Goal: Transaction & Acquisition: Purchase product/service

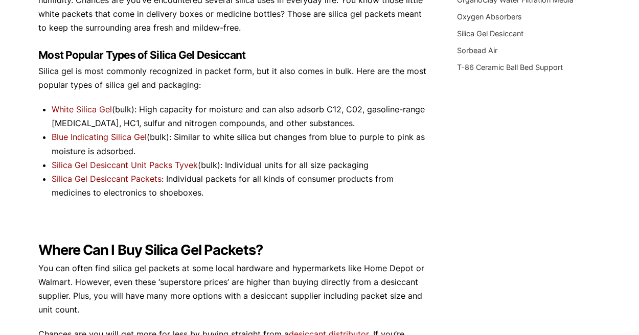
scroll to position [347, 0]
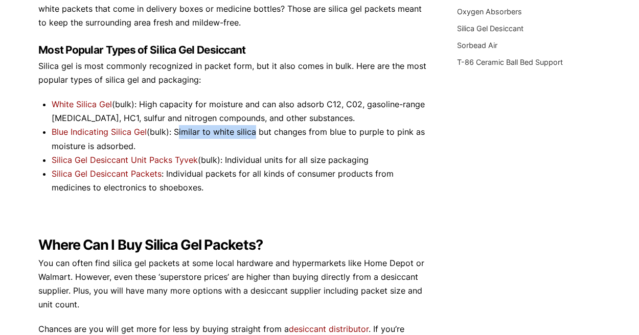
drag, startPoint x: 175, startPoint y: 129, endPoint x: 252, endPoint y: 135, distance: 76.9
click at [252, 135] on li "Blue Indicating Silica Gel (bulk): Similar to white silica but changes from blu…" at bounding box center [240, 139] width 377 height 28
click at [243, 162] on li "Silica Gel Desiccant Unit Packs Tyvek (bulk): Individual units for all size pac…" at bounding box center [240, 160] width 377 height 14
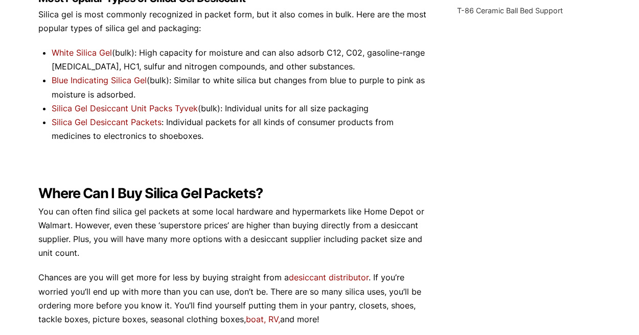
scroll to position [396, 0]
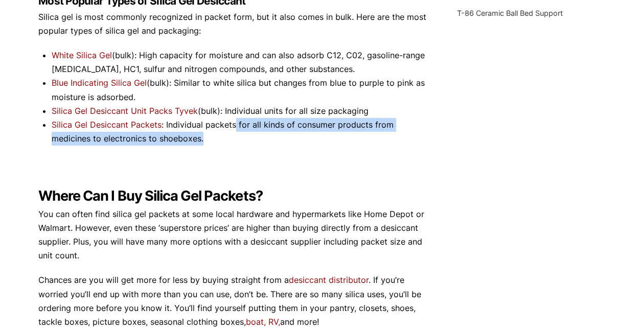
drag, startPoint x: 235, startPoint y: 125, endPoint x: 298, endPoint y: 135, distance: 63.1
click at [298, 135] on li "Silica Gel Desiccant Packets : Individual packets for all kinds of consumer pro…" at bounding box center [240, 132] width 377 height 28
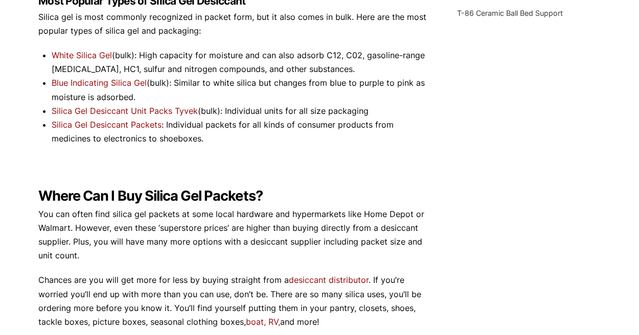
click at [193, 142] on li "Silica Gel Desiccant Packets : Individual packets for all kinds of consumer pro…" at bounding box center [240, 132] width 377 height 28
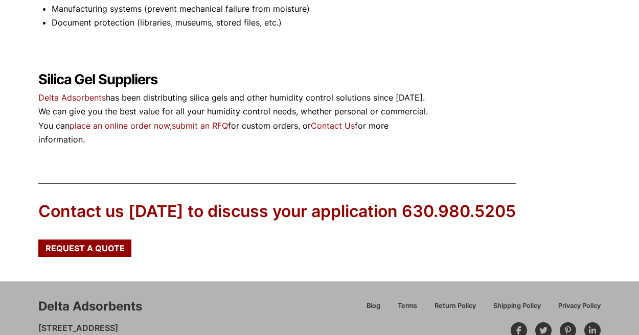
scroll to position [878, 0]
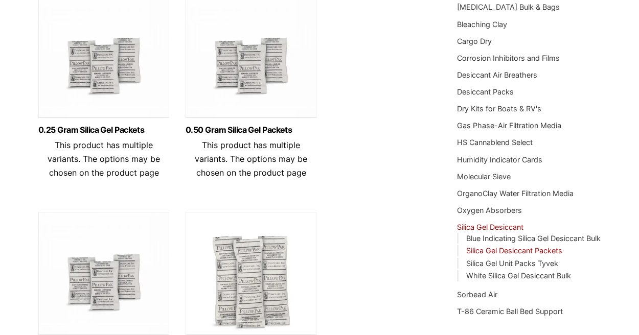
scroll to position [296, 0]
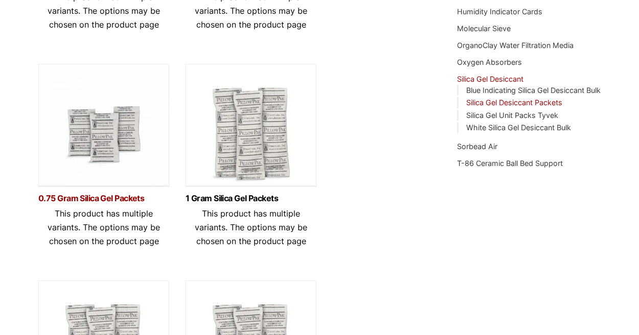
click at [102, 202] on link "0.75 Gram Silica Gel Packets" at bounding box center [103, 198] width 131 height 9
